Goal: Use online tool/utility: Utilize a website feature to perform a specific function

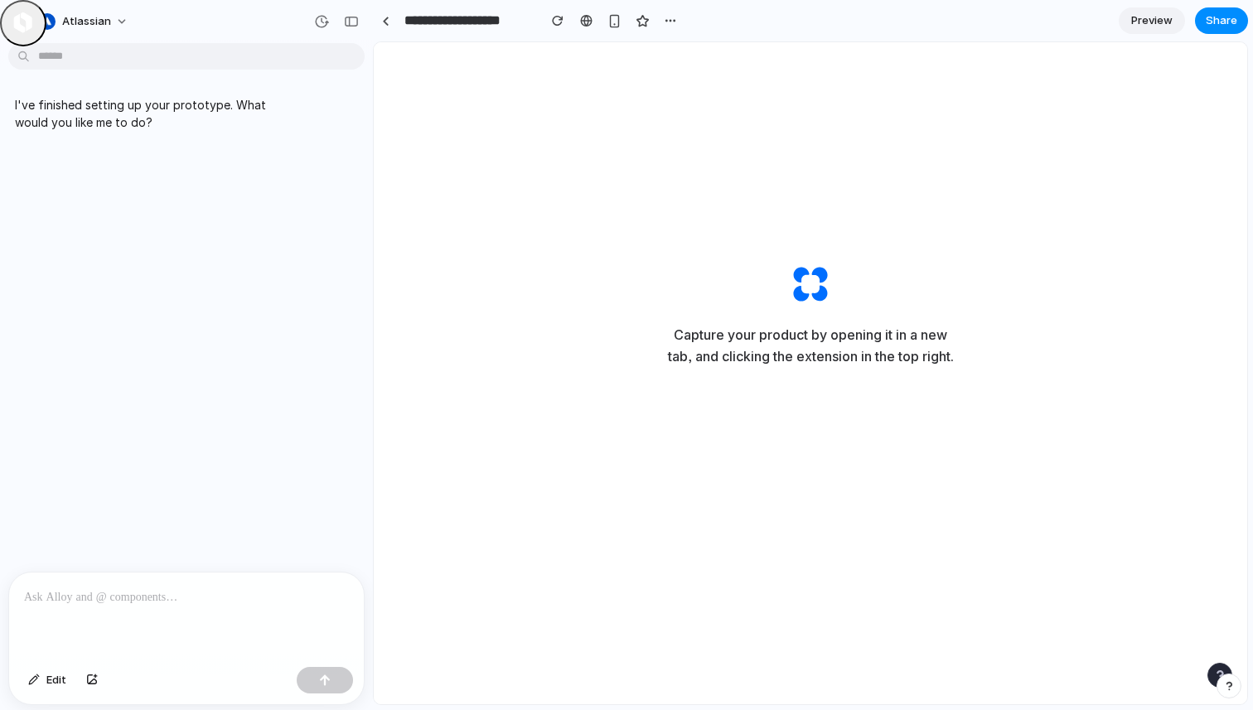
click at [801, 340] on span "Capture your product by opening it in a new tab, and clicking the extension in …" at bounding box center [811, 346] width 332 height 42
click at [883, 111] on div "Capture your product by opening it in a new tab, and clicking the extension in …" at bounding box center [810, 315] width 365 height 430
click at [898, 131] on div "Capture your product by opening it in a new tab, and clicking the extension in …" at bounding box center [810, 315] width 365 height 430
click at [914, 127] on div "Capture your product by opening it in a new tab, and clicking the extension in …" at bounding box center [810, 315] width 365 height 430
click at [627, 356] on div at bounding box center [627, 356] width 0 height 0
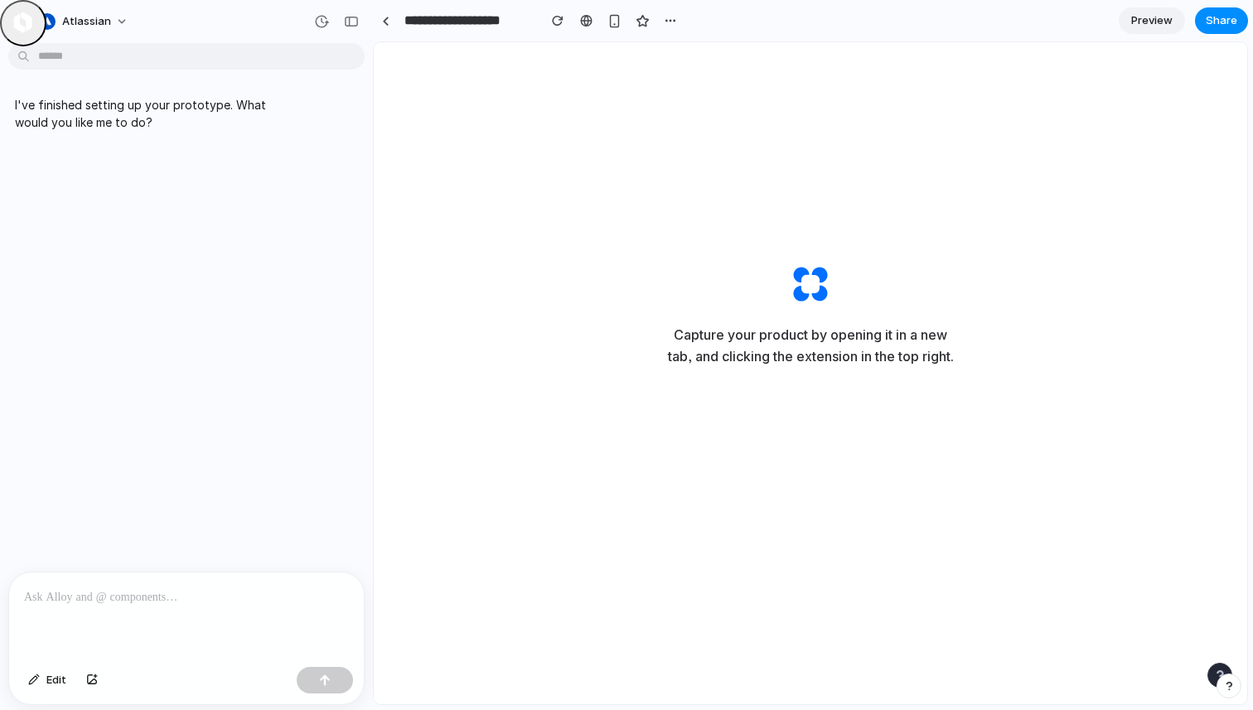
click at [627, 356] on div at bounding box center [627, 356] width 0 height 0
